Goal: Navigation & Orientation: Find specific page/section

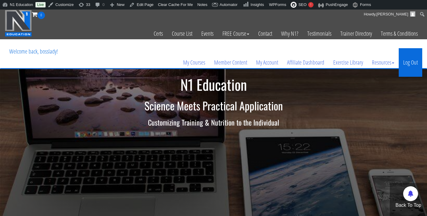
click at [414, 63] on link "Log Out" at bounding box center [411, 62] width 24 height 29
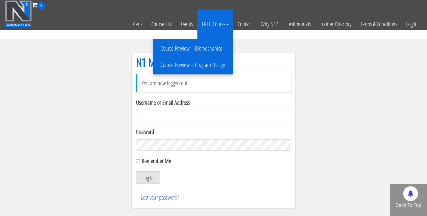
click at [209, 49] on link "Course Preview – Biomechanics" at bounding box center [193, 48] width 77 height 10
